Goal: Information Seeking & Learning: Learn about a topic

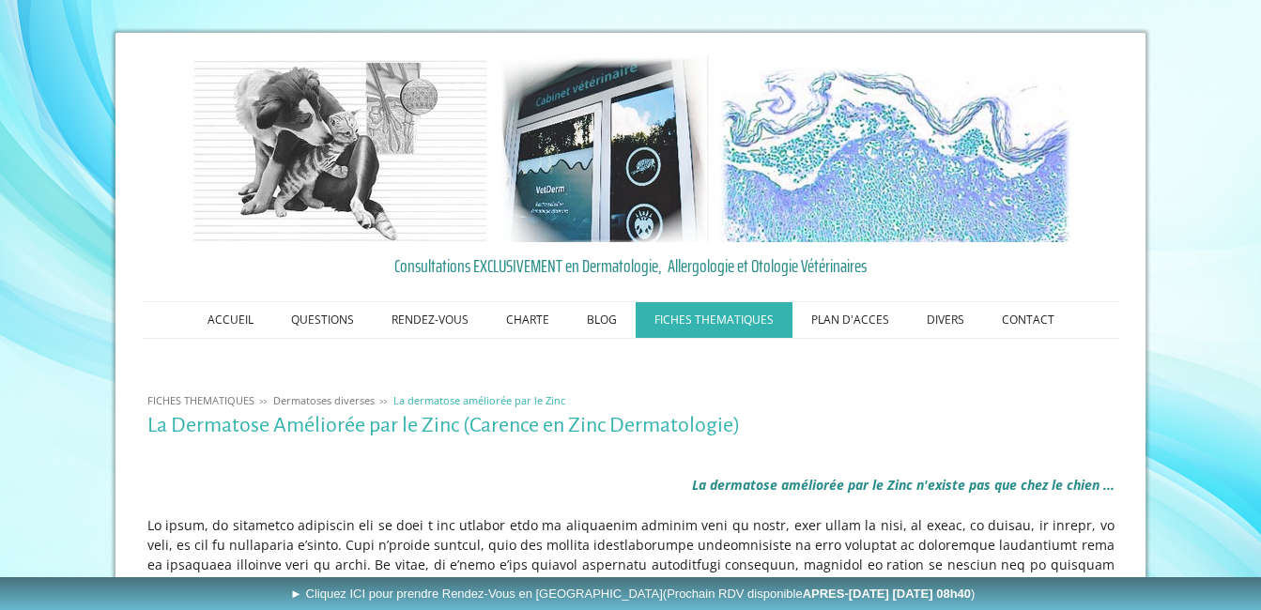
click at [429, 496] on p at bounding box center [630, 506] width 967 height 20
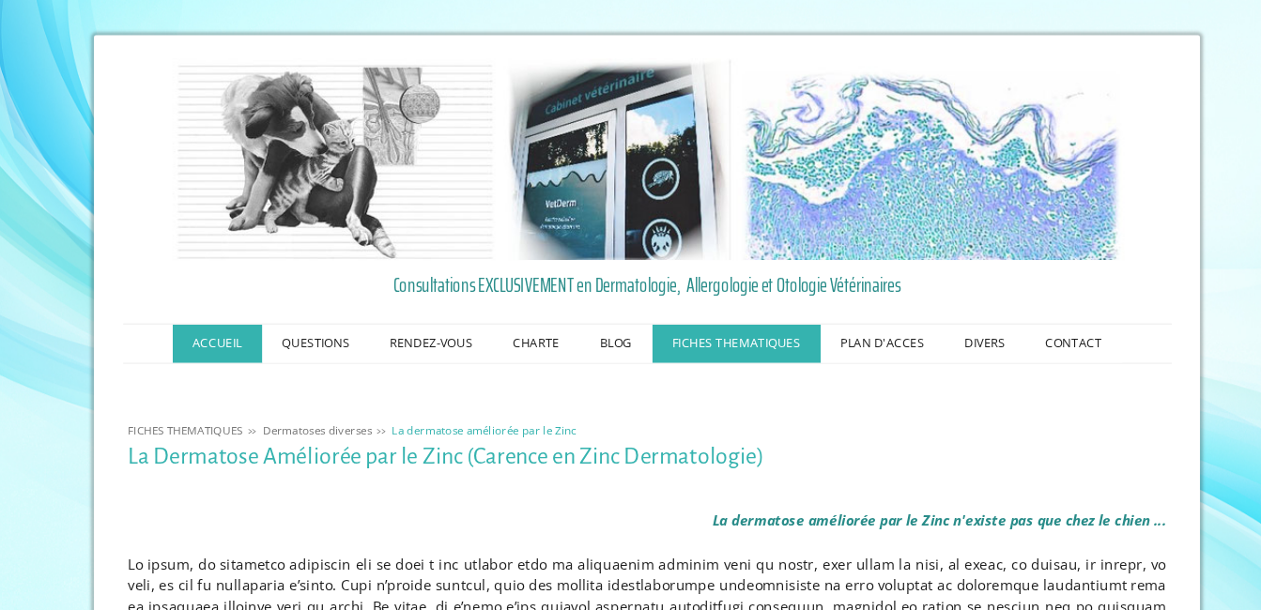
click at [226, 323] on link "ACCUEIL" at bounding box center [231, 320] width 84 height 36
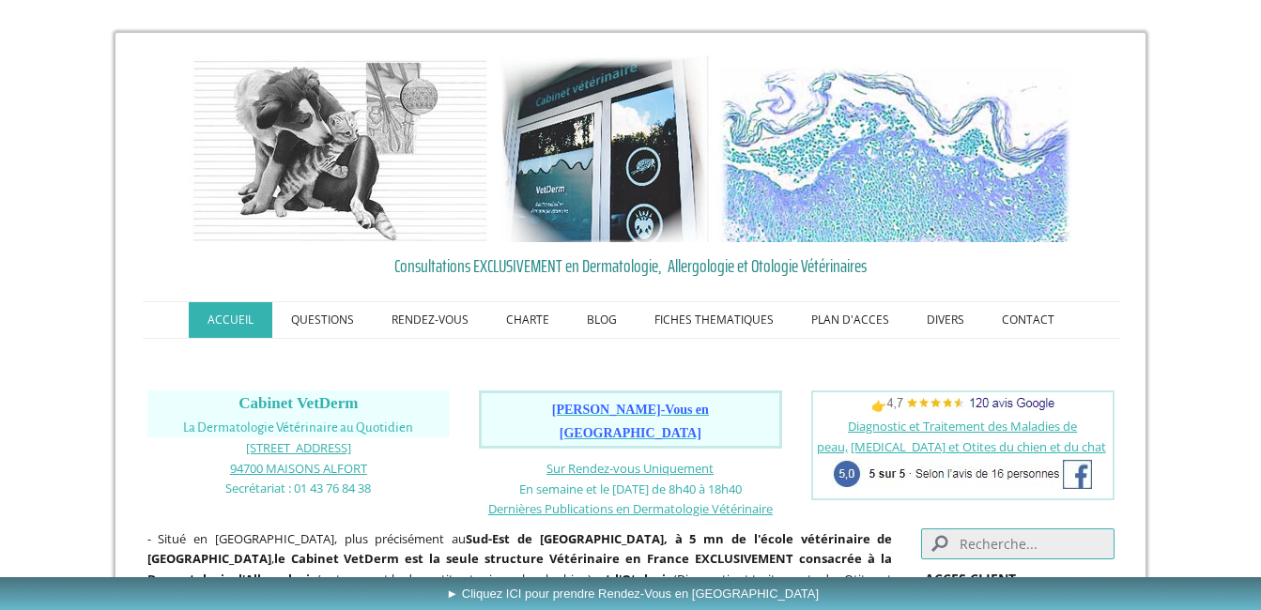
click at [970, 528] on input "Search" at bounding box center [1017, 543] width 192 height 31
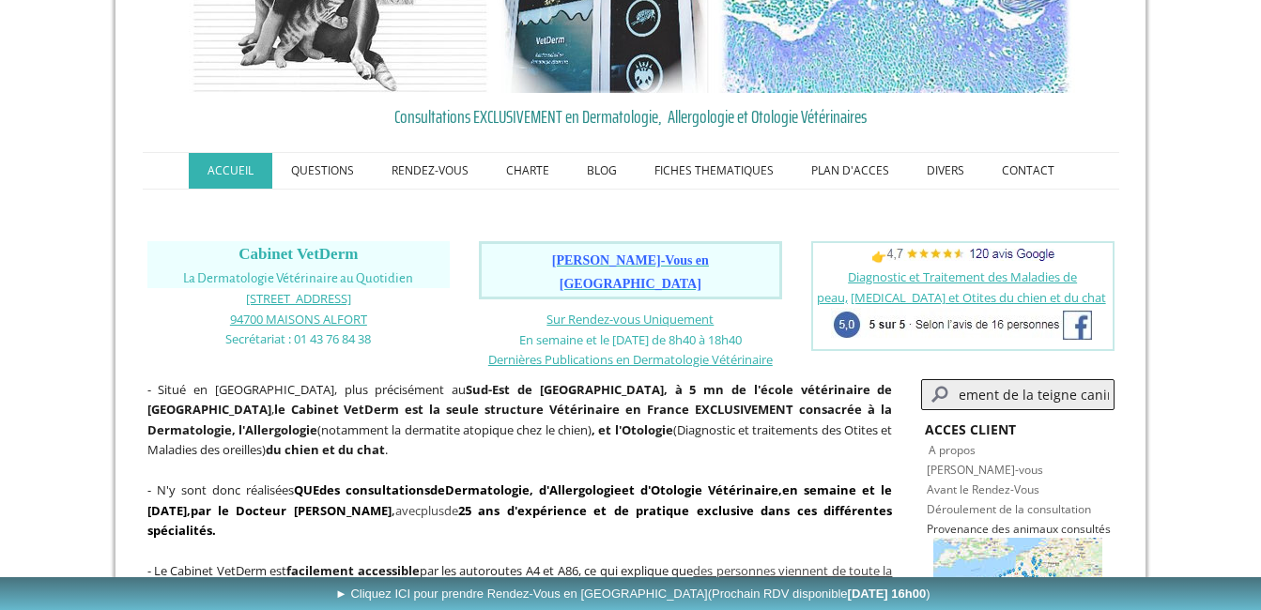
scroll to position [0, 35]
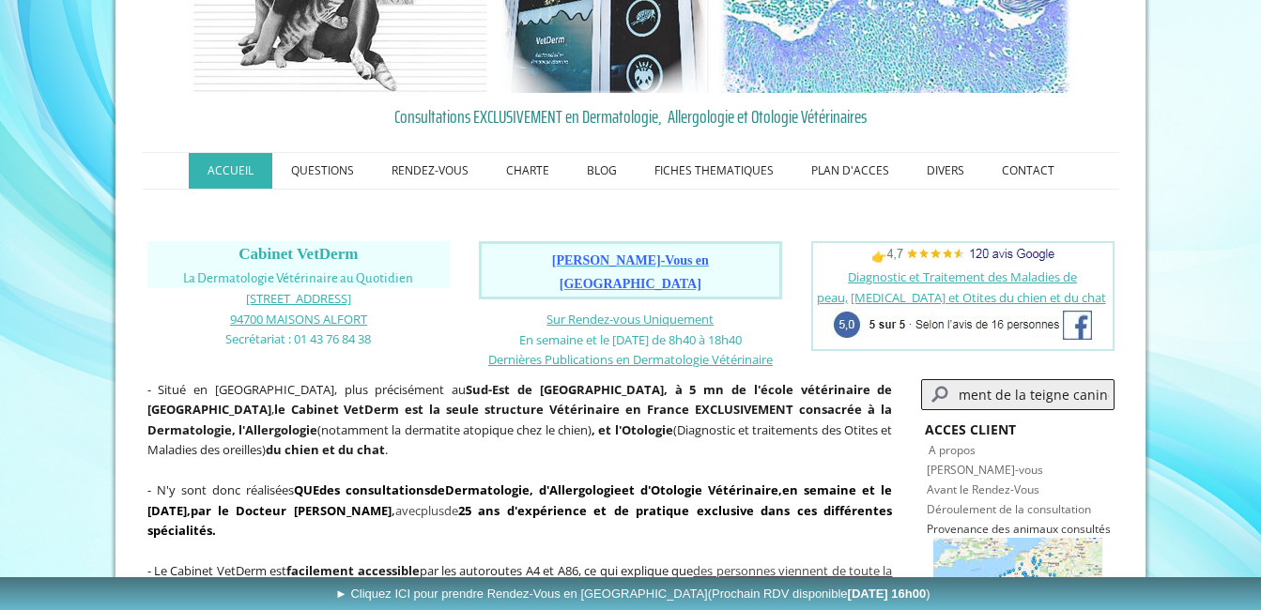
type input "traitement de la teigne canine"
click button "submit" at bounding box center [0, 0] width 0 height 0
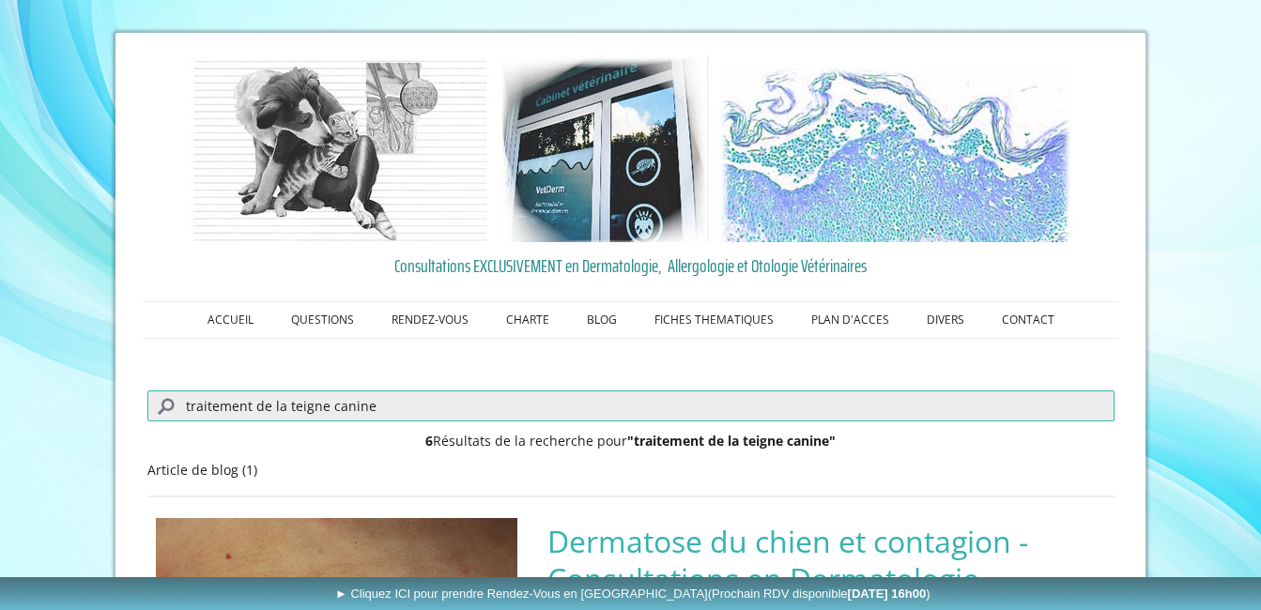
click at [304, 404] on input "traitement de la teigne canine" at bounding box center [630, 405] width 967 height 31
click at [405, 406] on input "traitement de la dermatophytose canine" at bounding box center [630, 405] width 967 height 31
type input "traitement de la dermatophytose chien"
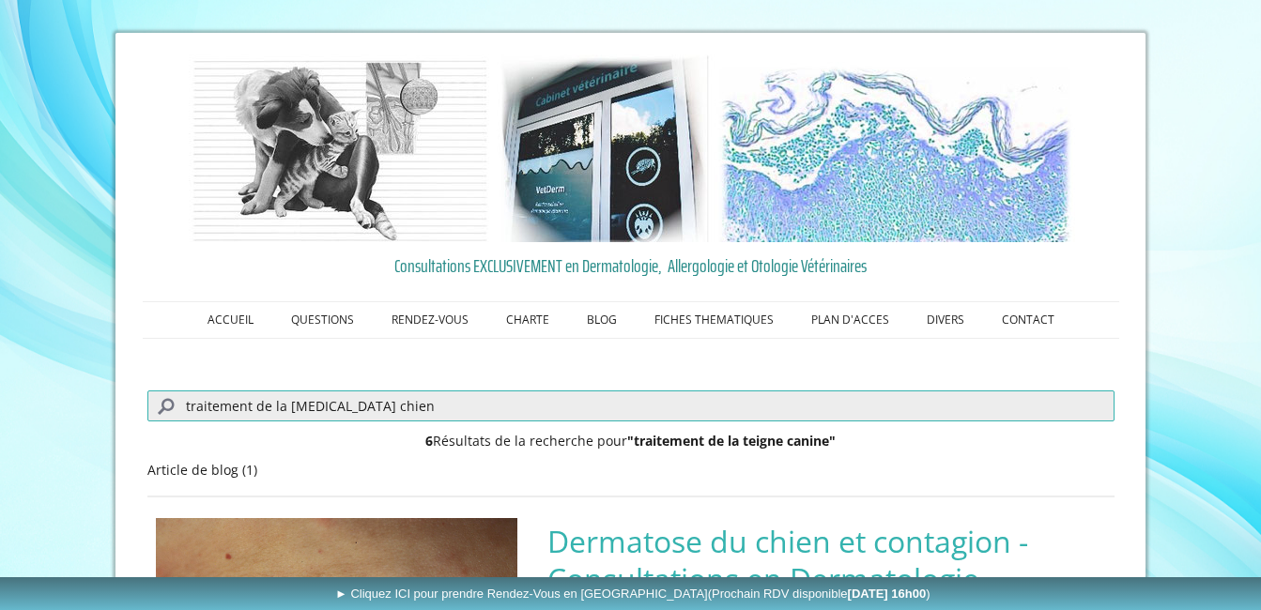
click button "submit" at bounding box center [0, 0] width 0 height 0
